Goal: Task Accomplishment & Management: Manage account settings

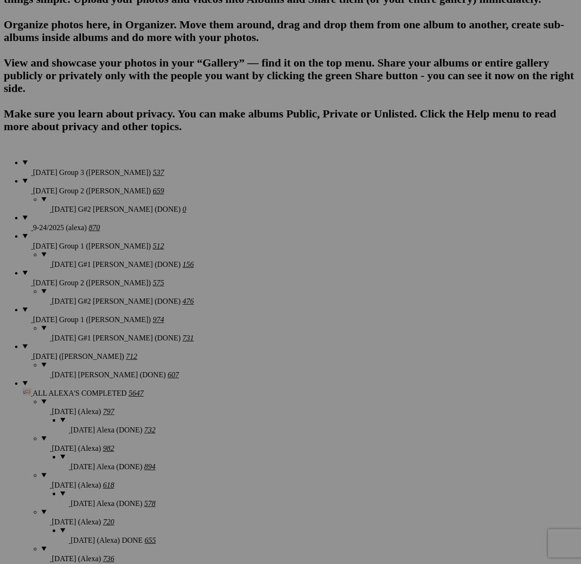
scroll to position [1128, 0]
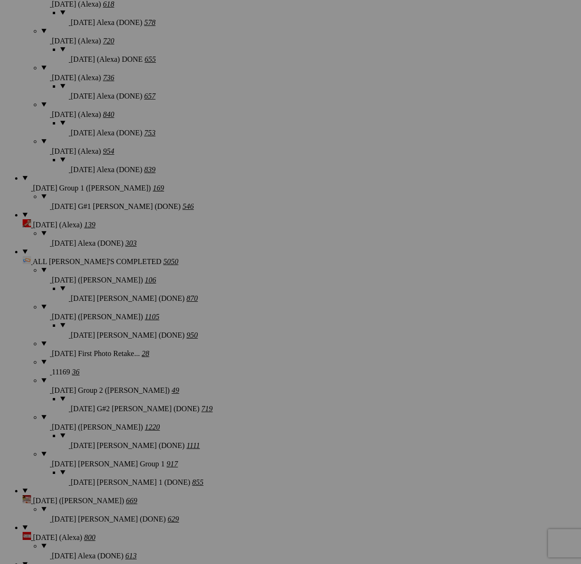
drag, startPoint x: 280, startPoint y: 227, endPoint x: 366, endPoint y: 228, distance: 86.2
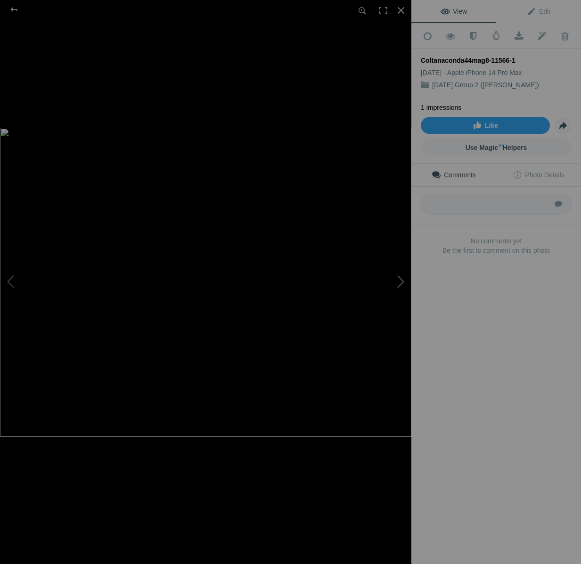
click at [402, 285] on button at bounding box center [376, 281] width 71 height 203
click at [400, 282] on button at bounding box center [376, 281] width 71 height 203
click at [405, 9] on div at bounding box center [401, 10] width 21 height 21
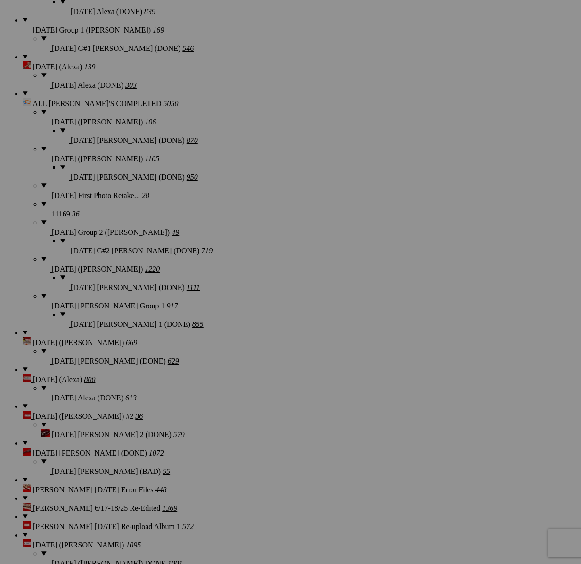
scroll to position [1287, 0]
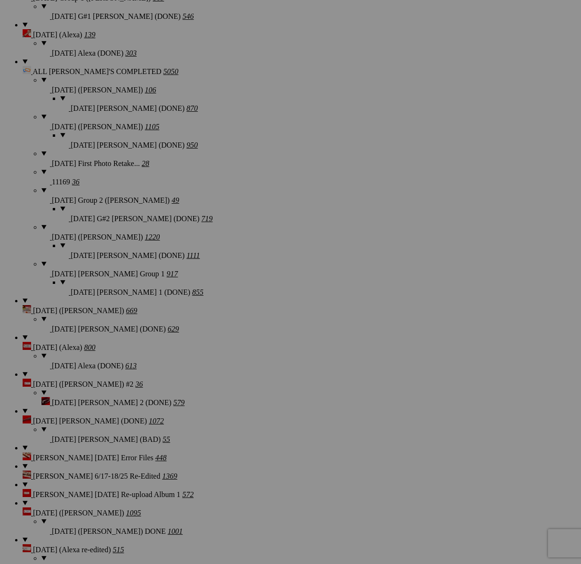
scroll to position [1318, 0]
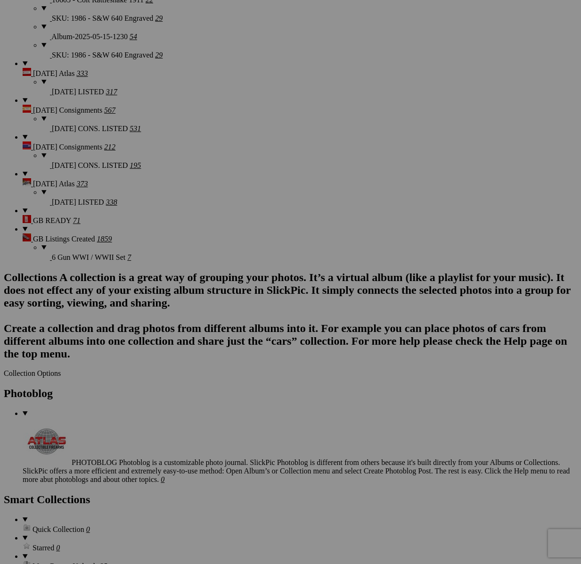
scroll to position [2228, 0]
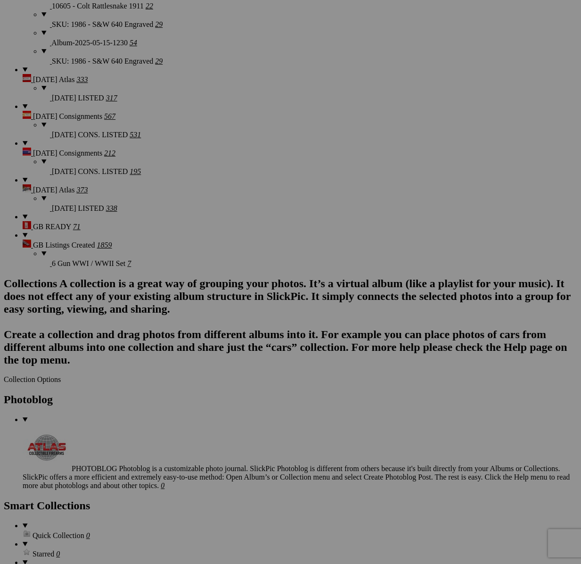
drag, startPoint x: 241, startPoint y: 280, endPoint x: 265, endPoint y: 304, distance: 34.0
type textarea "<!-- SlickPic.com image hosting. HTML Bulk Share code Starts Here --> <div styl…"
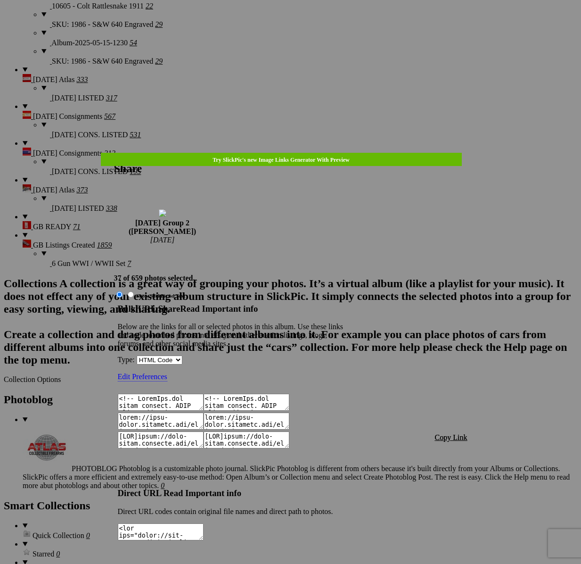
click at [451, 433] on span "Copy Link" at bounding box center [451, 437] width 33 height 8
click at [289, 26] on div at bounding box center [290, 282] width 581 height 564
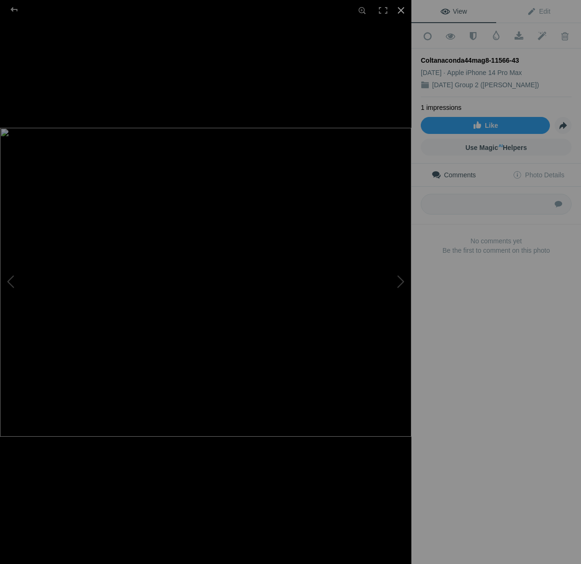
click at [401, 11] on div at bounding box center [401, 10] width 21 height 21
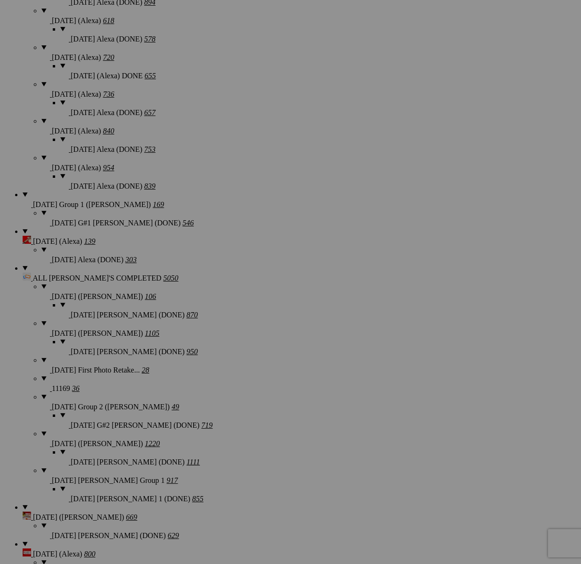
scroll to position [1060, 0]
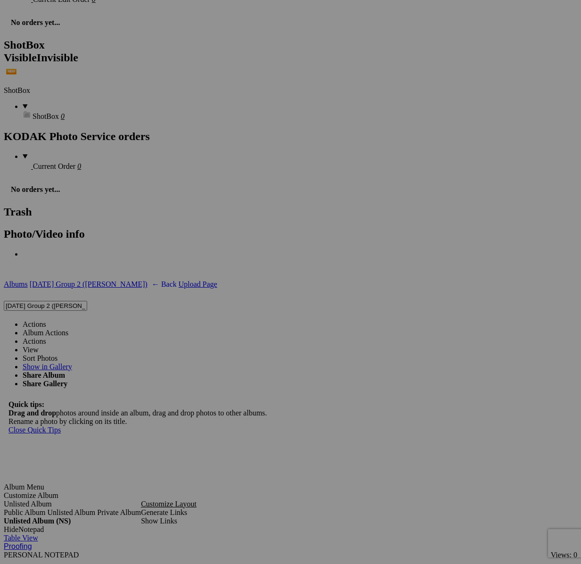
scroll to position [3019, 0]
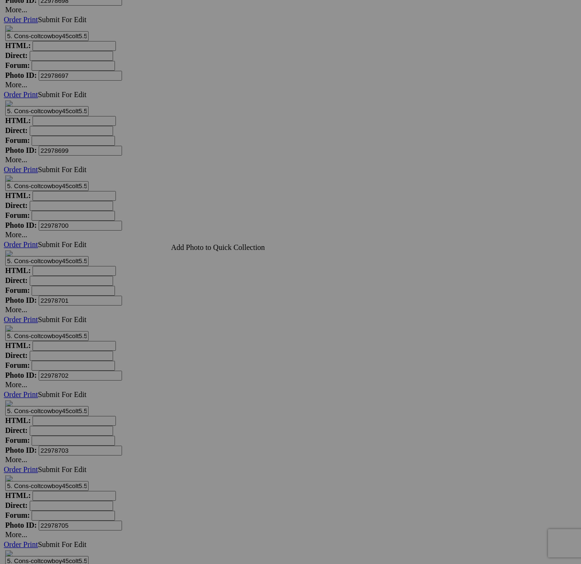
scroll to position [4170, 0]
type textarea "<!-- SlickPic.com image hosting. HTML Bulk Share code Starts Here --> <div styl…"
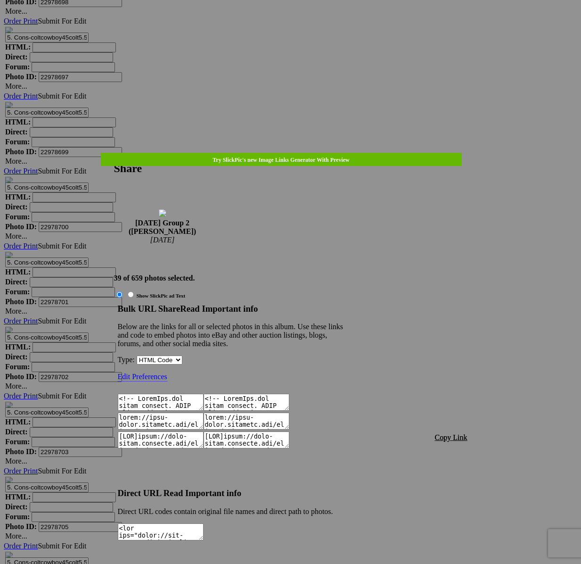
click at [448, 433] on span "Copy Link" at bounding box center [451, 437] width 33 height 8
click at [114, 153] on link at bounding box center [114, 153] width 0 height 0
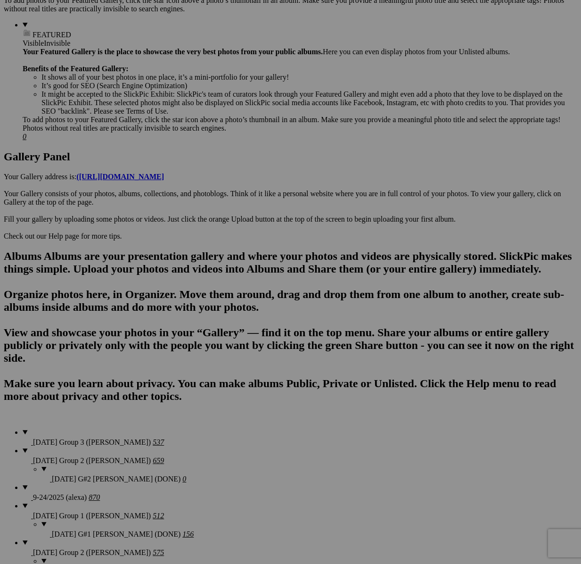
scroll to position [0, 0]
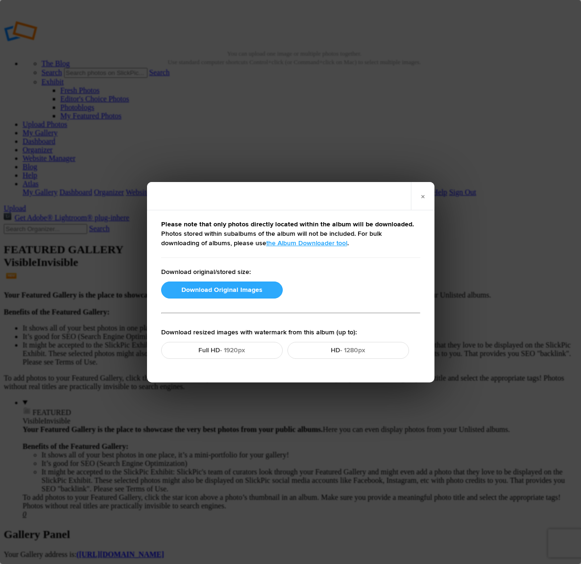
click at [250, 290] on button "Download Original Images" at bounding box center [222, 289] width 122 height 17
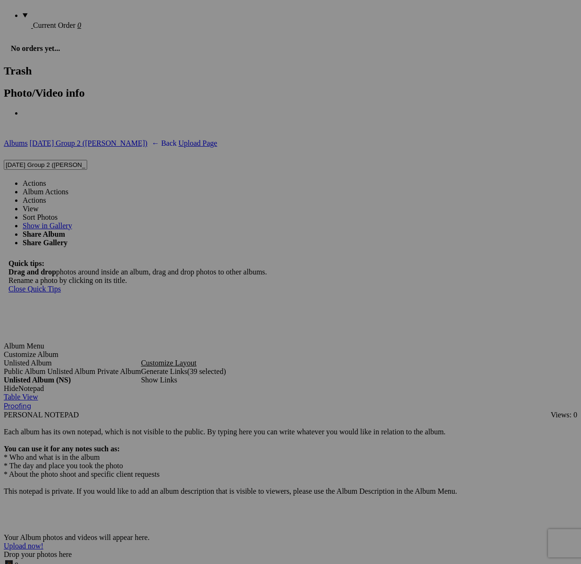
scroll to position [3087, 0]
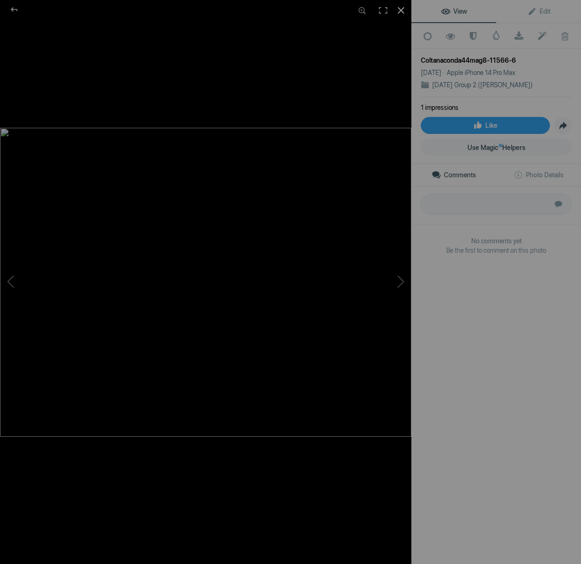
click at [402, 6] on div at bounding box center [401, 10] width 21 height 21
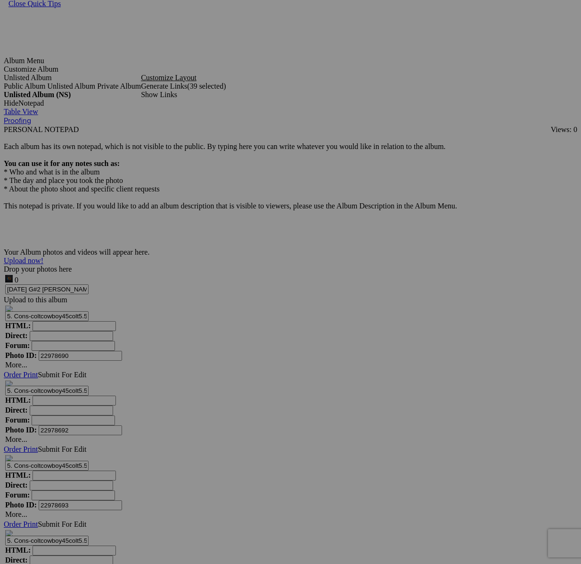
scroll to position [3671, 0]
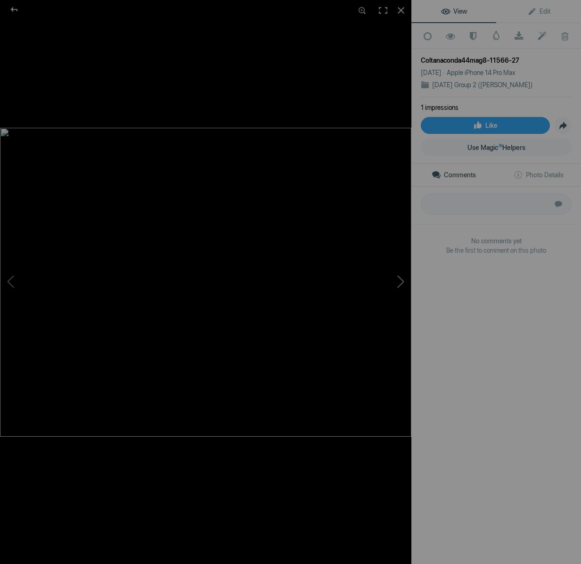
click at [397, 283] on button at bounding box center [376, 281] width 71 height 203
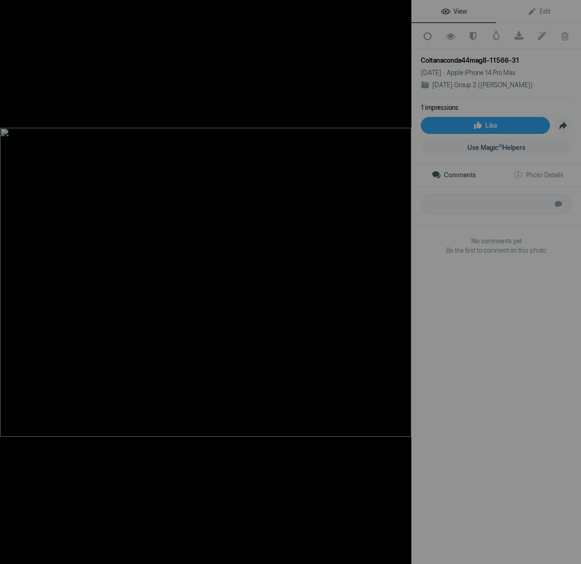
click at [397, 283] on button at bounding box center [376, 281] width 71 height 203
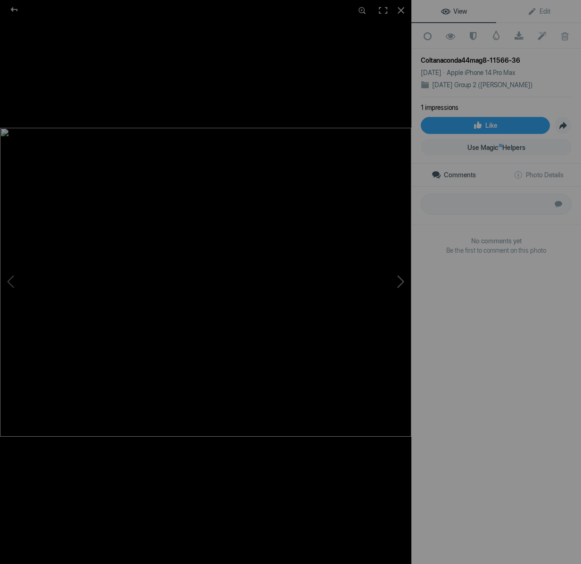
click at [397, 283] on button at bounding box center [376, 281] width 71 height 203
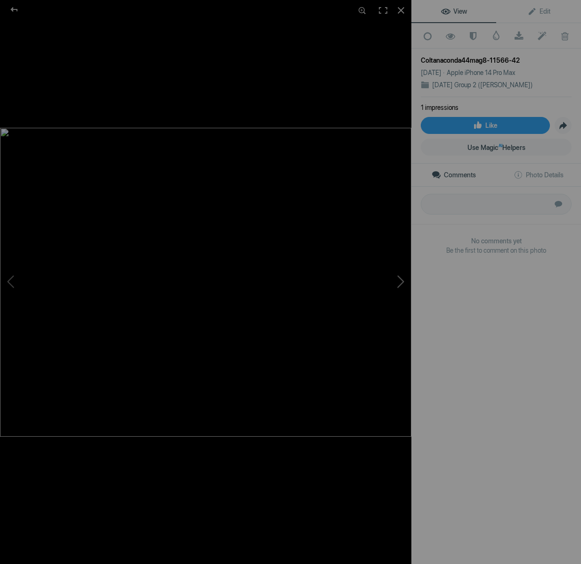
click at [397, 283] on button at bounding box center [376, 281] width 71 height 203
click at [9, 277] on button at bounding box center [35, 281] width 71 height 203
click at [405, 284] on button at bounding box center [376, 281] width 71 height 203
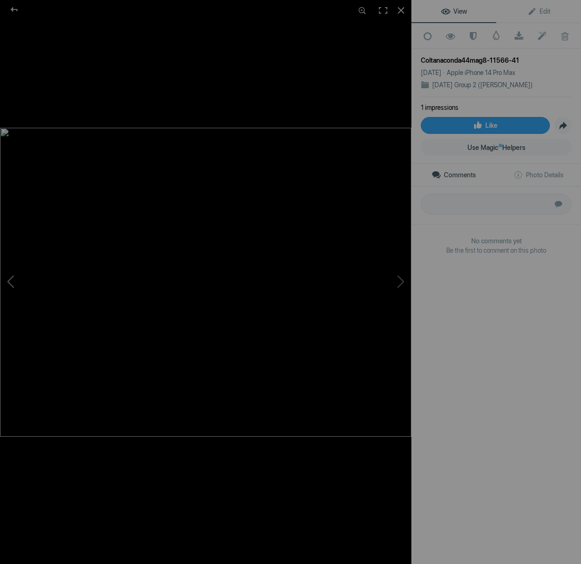
click at [14, 280] on button at bounding box center [35, 281] width 71 height 203
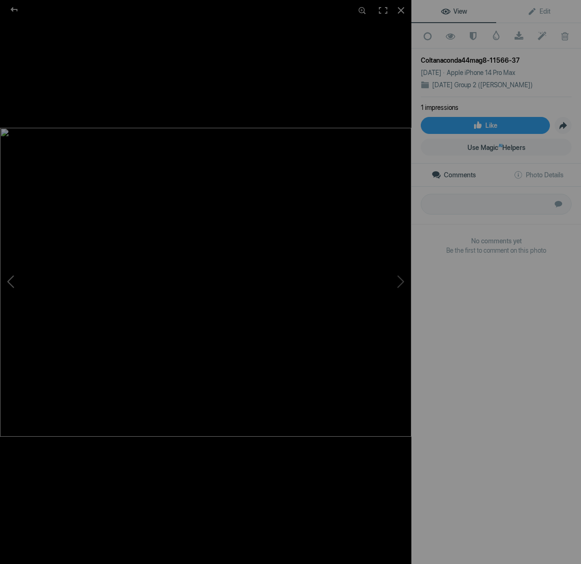
click at [14, 280] on button at bounding box center [35, 281] width 71 height 203
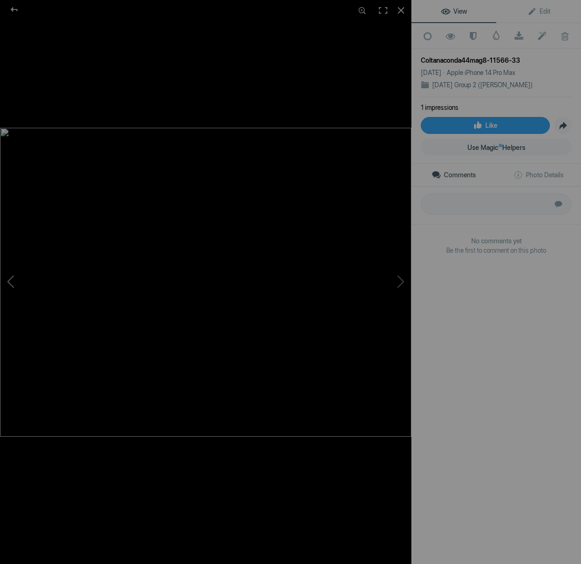
click at [14, 280] on button at bounding box center [35, 281] width 71 height 203
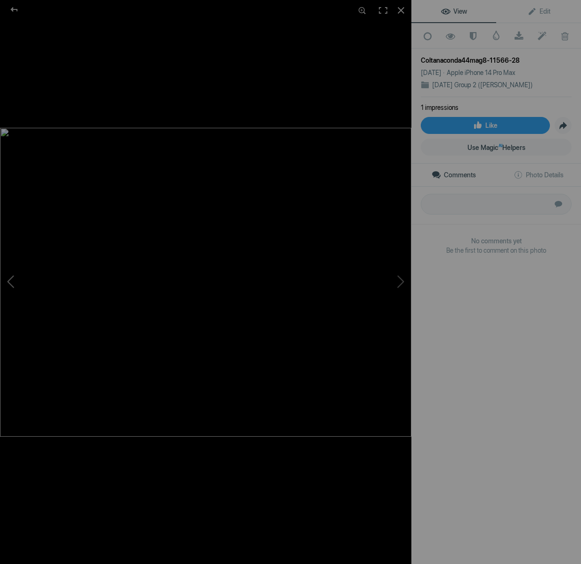
click at [14, 280] on button at bounding box center [35, 281] width 71 height 203
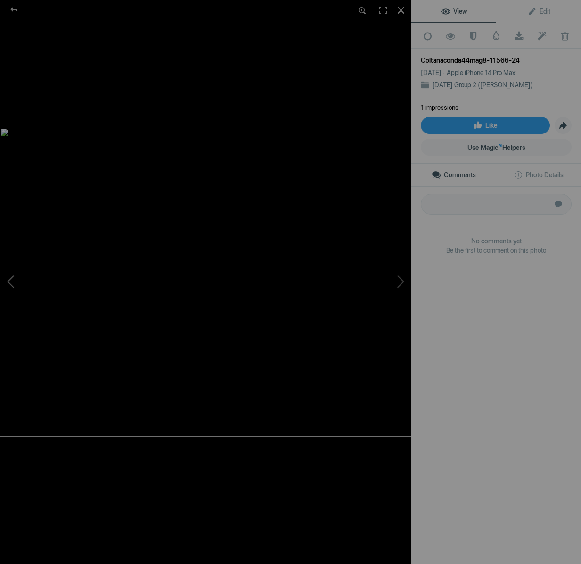
click at [14, 280] on button at bounding box center [35, 281] width 71 height 203
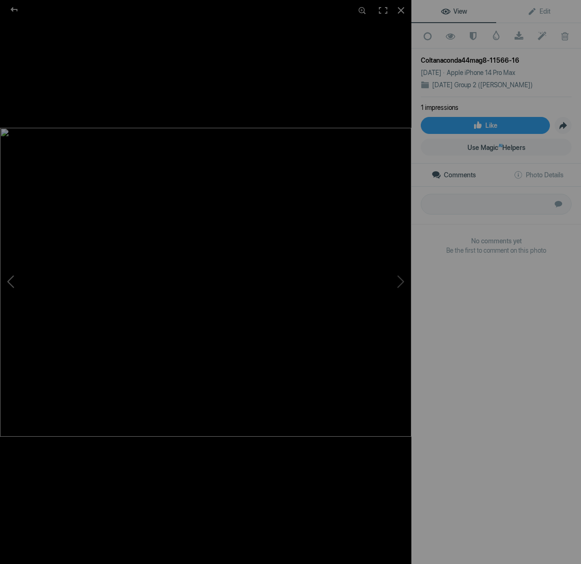
click at [14, 280] on button at bounding box center [35, 281] width 71 height 203
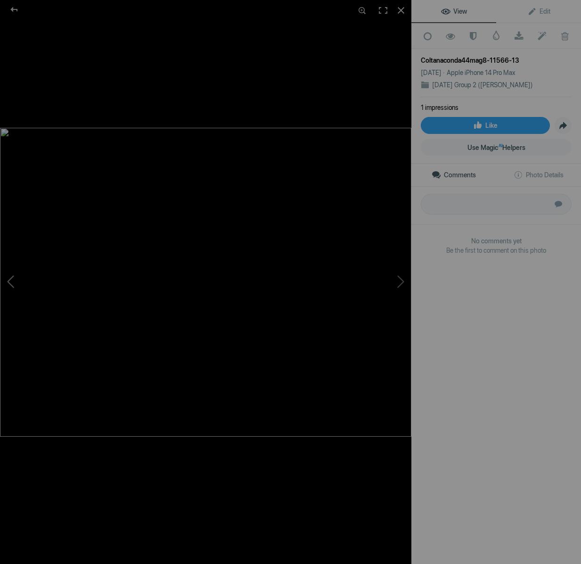
click at [14, 280] on button at bounding box center [35, 281] width 71 height 203
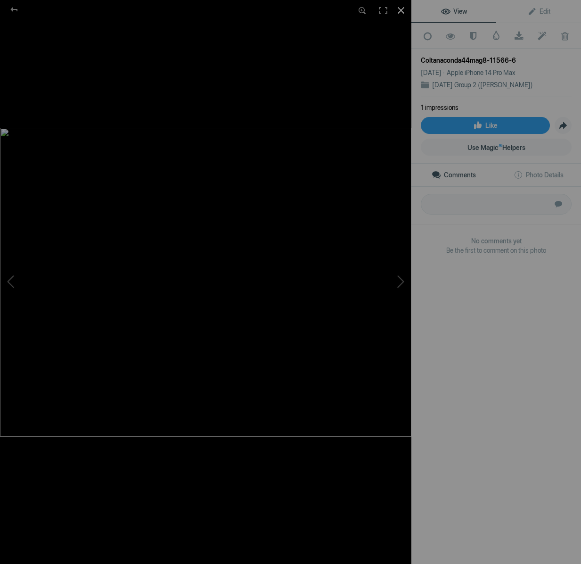
click at [401, 6] on div at bounding box center [401, 10] width 21 height 21
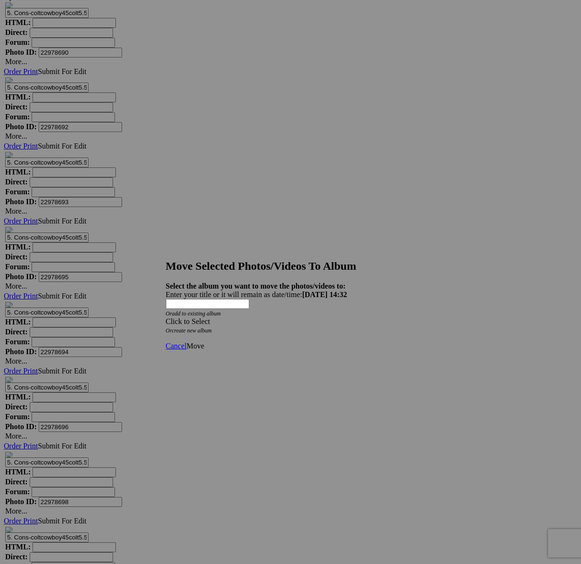
click at [334, 317] on div "Click to Select" at bounding box center [291, 321] width 250 height 8
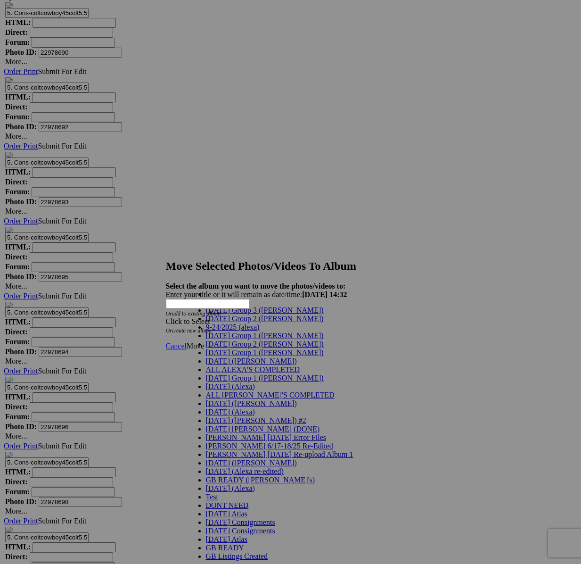
drag, startPoint x: 260, startPoint y: 332, endPoint x: 244, endPoint y: 331, distance: 16.0
click at [260, 322] on link "[DATE] Group 2 ([PERSON_NAME])" at bounding box center [265, 318] width 118 height 8
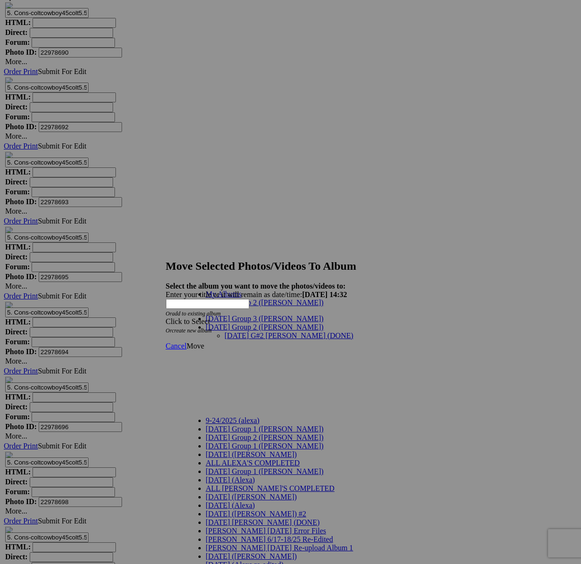
click at [232, 331] on link "9/18/25 G#2 Maria (DONE)" at bounding box center [289, 335] width 129 height 8
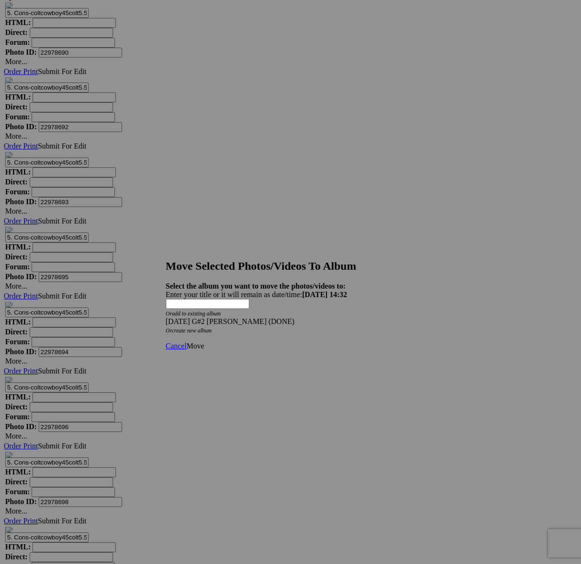
click at [416, 342] on div "Cancel Move" at bounding box center [291, 346] width 250 height 8
drag, startPoint x: 409, startPoint y: 327, endPoint x: 378, endPoint y: 327, distance: 30.2
click at [204, 342] on span "Move" at bounding box center [195, 346] width 17 height 8
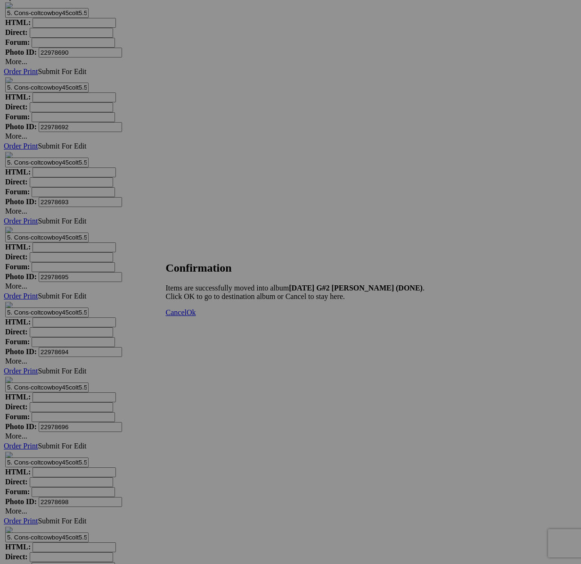
click at [187, 316] on span "Cancel" at bounding box center [176, 312] width 21 height 8
